Goal: Task Accomplishment & Management: Manage account settings

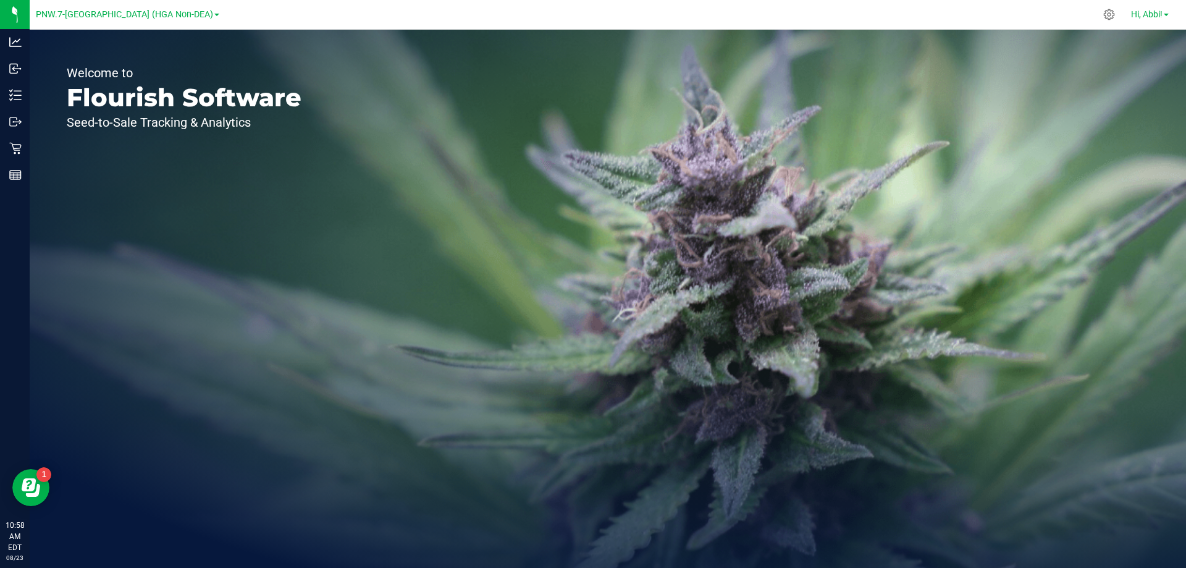
click at [1152, 12] on span "Hi, Abbi!" at bounding box center [1146, 14] width 31 height 10
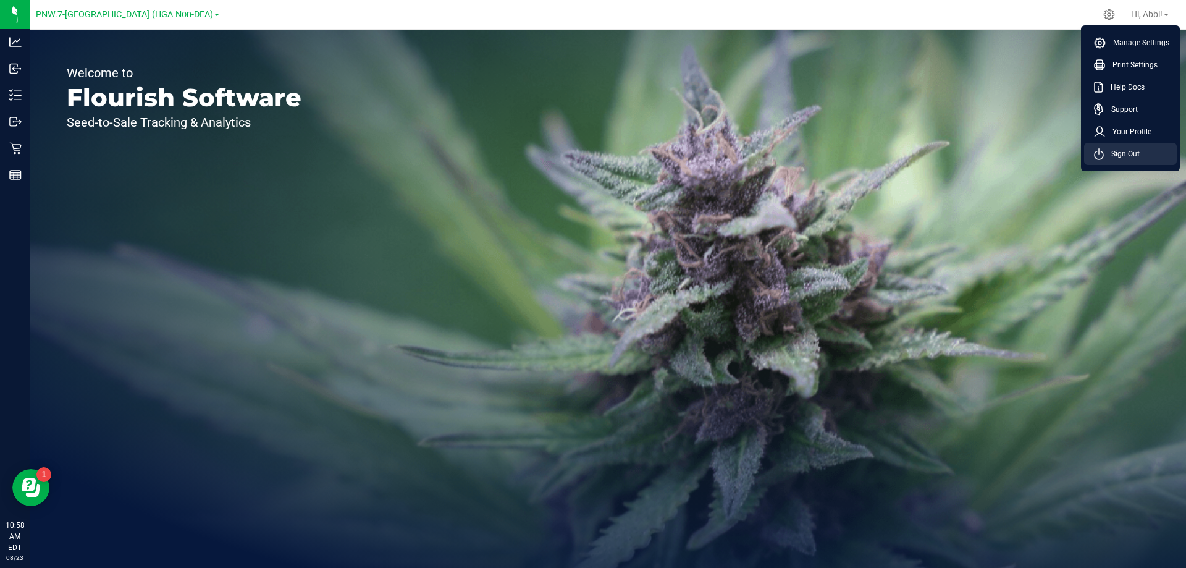
click at [1143, 155] on li "Sign Out" at bounding box center [1130, 154] width 93 height 22
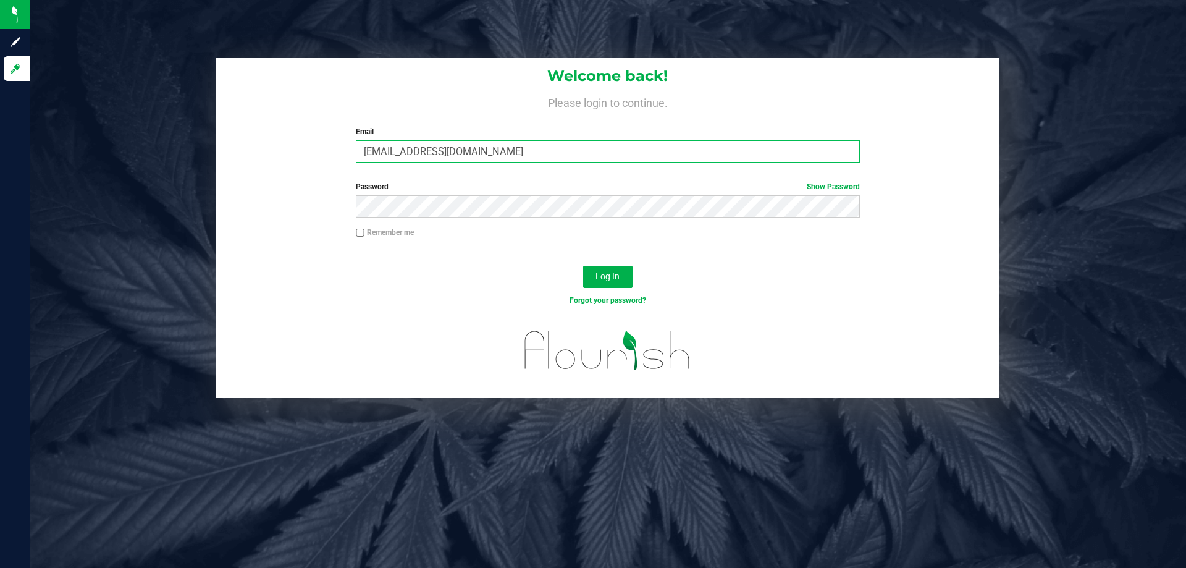
click at [505, 153] on input "[EMAIL_ADDRESS][DOMAIN_NAME]" at bounding box center [607, 151] width 503 height 22
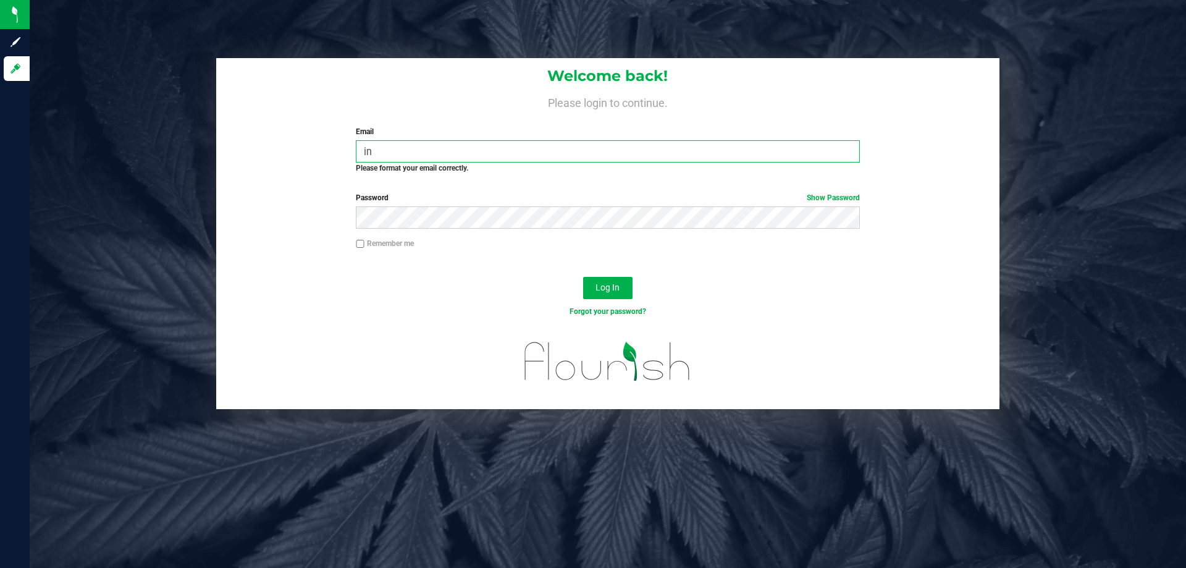
type input "i"
type input "[EMAIL_ADDRESS][DOMAIN_NAME]"
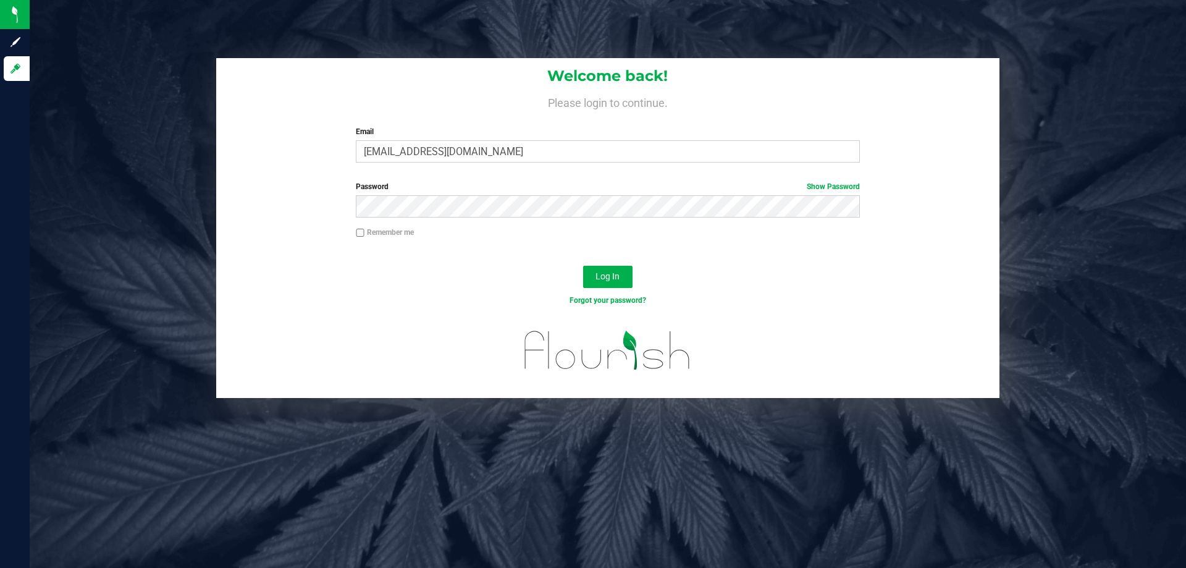
click at [467, 217] on div "Password Show Password" at bounding box center [607, 204] width 783 height 46
click at [583, 266] on button "Log In" at bounding box center [607, 277] width 49 height 22
